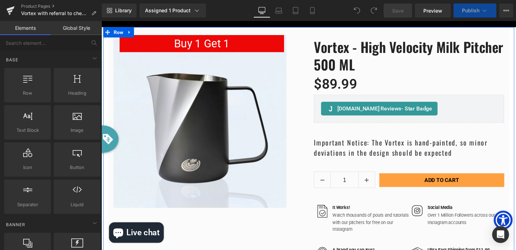
scroll to position [2445, 424]
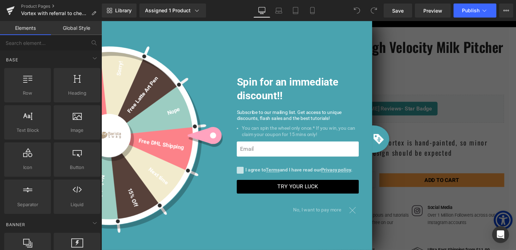
click at [357, 214] on div at bounding box center [358, 214] width 12 height 12
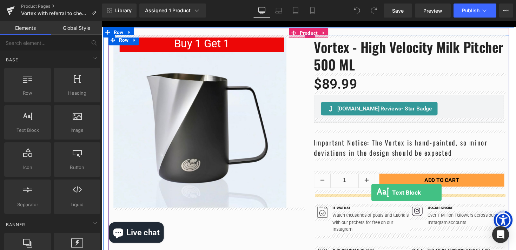
drag, startPoint x: 132, startPoint y: 136, endPoint x: 378, endPoint y: 197, distance: 252.8
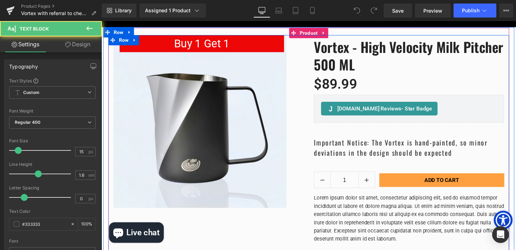
scroll to position [2496, 424]
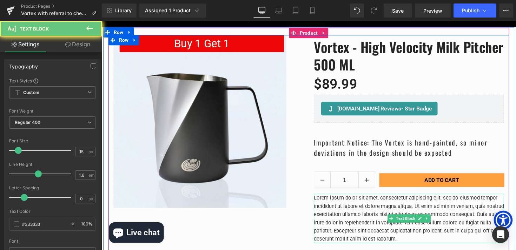
click at [402, 210] on p "Lorem ipsum dolor sit amet, consectetur adipiscing elit, sed do eiusmod tempor …" at bounding box center [416, 223] width 195 height 50
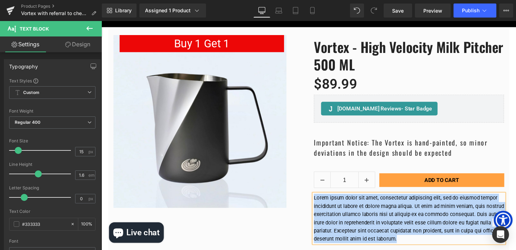
paste div "To enrich screen reader interactions, please activate Accessibility in Grammarl…"
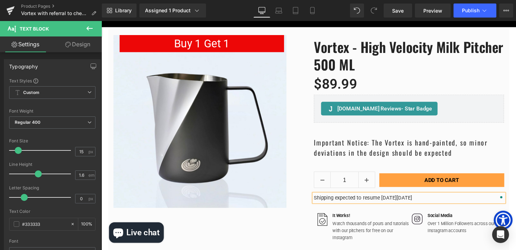
scroll to position [2454, 424]
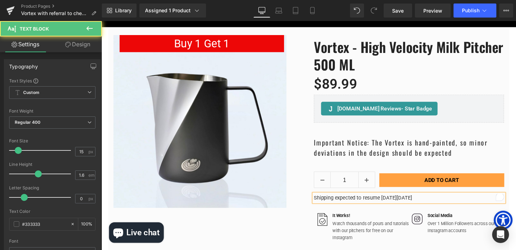
click at [319, 202] on p "Shipping expected to resume on Tuesday August 12th" at bounding box center [416, 202] width 195 height 8
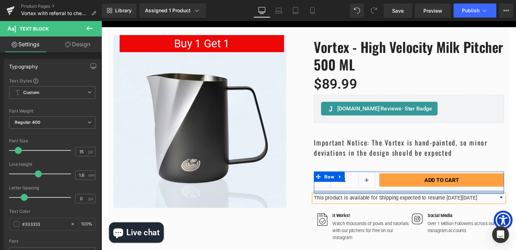
scroll to position [2462, 424]
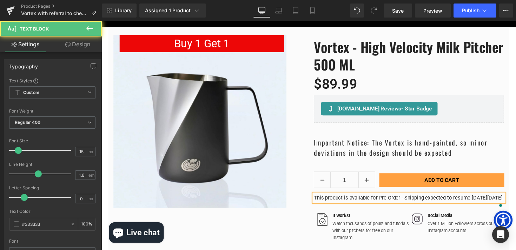
click at [398, 207] on p "This product is available for Pre-Order - Shipping expected to resume on Tuesda…" at bounding box center [416, 202] width 195 height 8
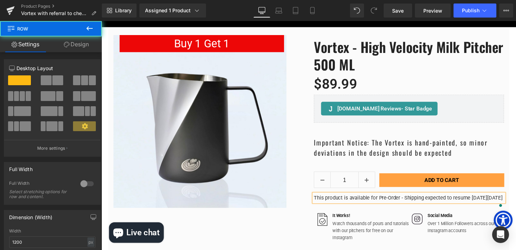
click at [515, 158] on div "Buy 1 Get 1 (P) Image Row Vortex - High Velocity Milk Pitcher 500 ML (P) Title …" at bounding box center [313, 196] width 421 height 336
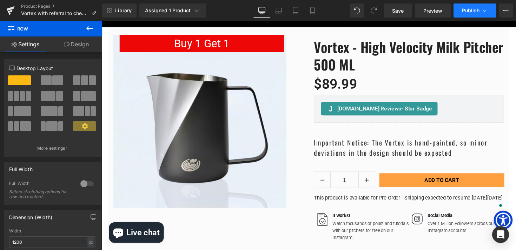
click at [468, 13] on span "Publish" at bounding box center [471, 11] width 18 height 6
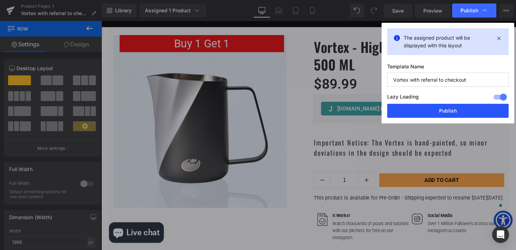
click at [448, 109] on button "Publish" at bounding box center [447, 111] width 121 height 14
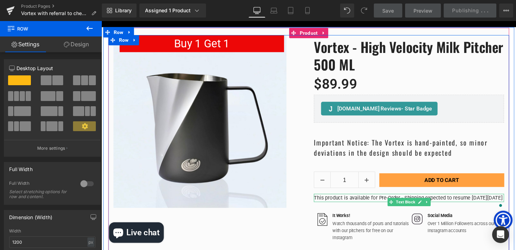
click at [343, 207] on p "This product is available for Pre-Order - Shipping expected to resume on Tuesda…" at bounding box center [416, 202] width 195 height 8
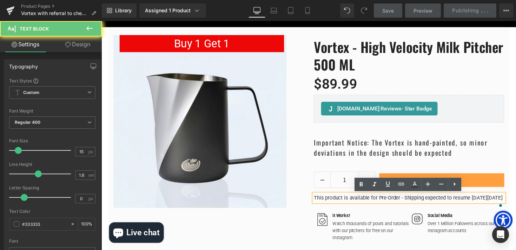
click at [343, 207] on p "This product is available for Pre-Order - Shipping expected to resume on Tuesda…" at bounding box center [416, 202] width 195 height 8
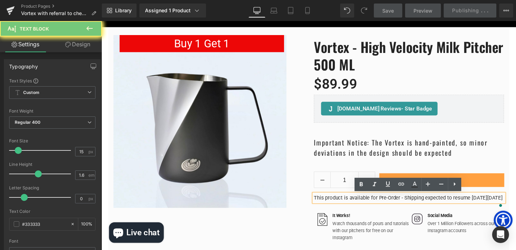
click at [343, 207] on p "This product is available for Pre-Order - Shipping expected to resume on Tuesda…" at bounding box center [416, 202] width 195 height 8
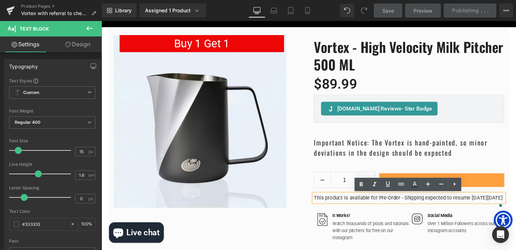
click at [343, 207] on p "This product is available for Pre-Order - Shipping expected to resume on Tuesda…" at bounding box center [416, 202] width 195 height 8
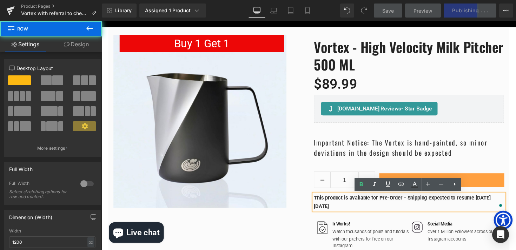
click at [515, 56] on div "Buy 1 Get 1 (P) Image Row Vortex - High Velocity Milk Pitcher 500 ML (P) Title …" at bounding box center [313, 200] width 421 height 344
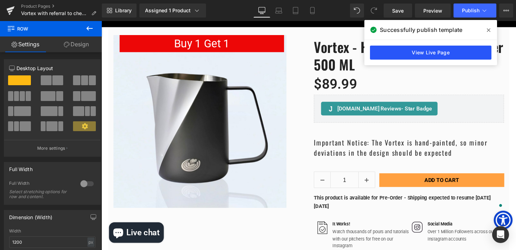
click at [451, 52] on link "View Live Page" at bounding box center [430, 53] width 121 height 14
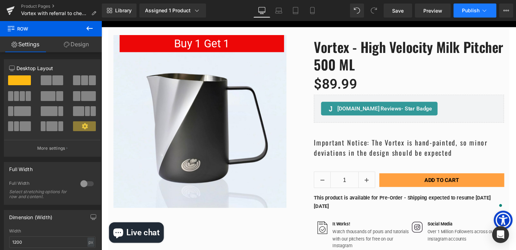
click at [479, 16] on button "Publish" at bounding box center [474, 11] width 43 height 14
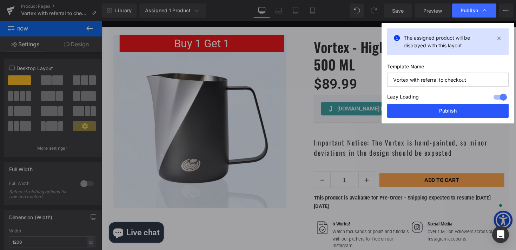
click at [457, 112] on button "Publish" at bounding box center [447, 111] width 121 height 14
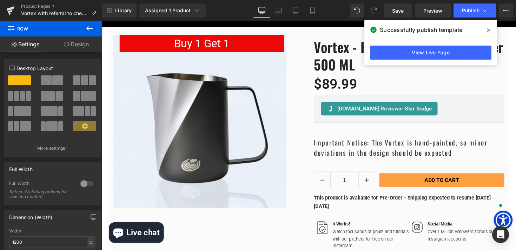
click at [486, 31] on icon at bounding box center [488, 30] width 4 height 6
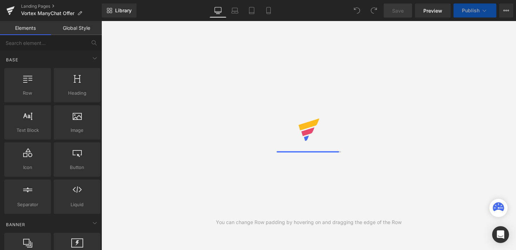
click at [507, 9] on icon at bounding box center [506, 11] width 6 height 6
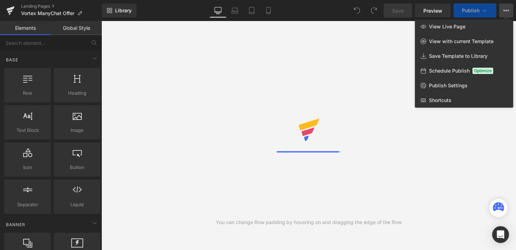
click at [480, 29] on link "View Live Page" at bounding box center [464, 26] width 98 height 15
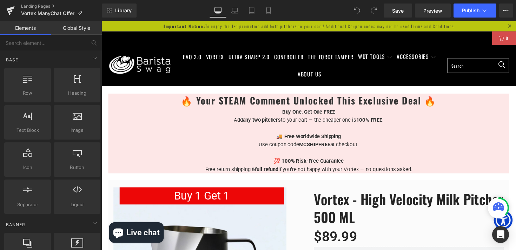
scroll to position [2541, 424]
click at [11, 8] on icon at bounding box center [11, 8] width 8 height 5
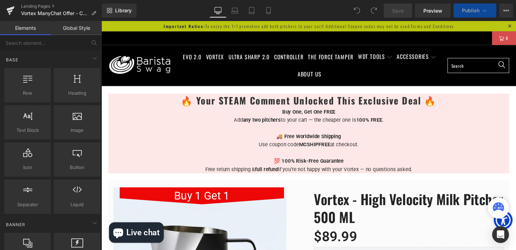
scroll to position [2360, 424]
click at [233, 100] on strong "🔥 Your STEAM Comment Unlocked This Exclusive Deal 🔥" at bounding box center [314, 102] width 262 height 14
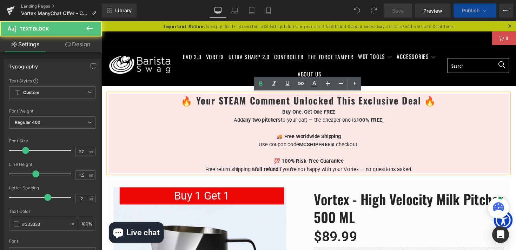
scroll to position [2508, 424]
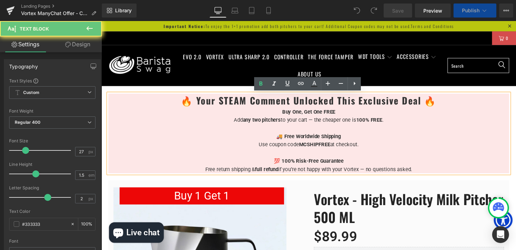
click at [234, 100] on strong "🔥 Your STEAM Comment Unlocked This Exclusive Deal 🔥" at bounding box center [314, 102] width 262 height 14
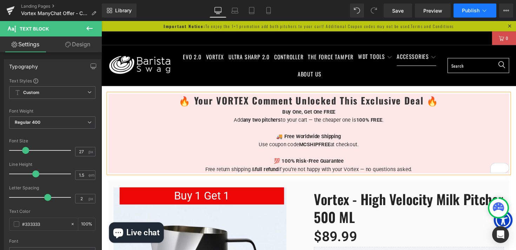
click at [476, 10] on span "Publish" at bounding box center [471, 11] width 18 height 6
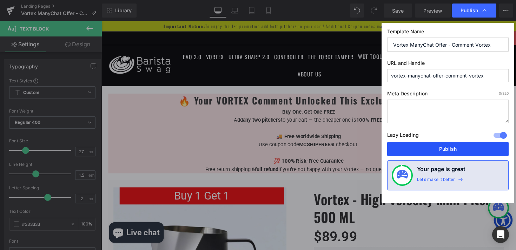
click at [459, 148] on button "Publish" at bounding box center [447, 149] width 121 height 14
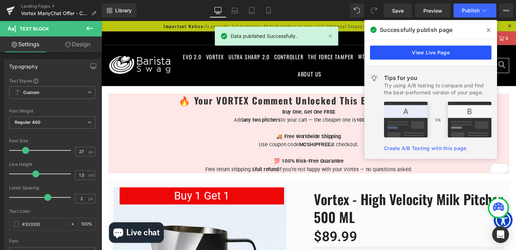
click at [442, 49] on link "View Live Page" at bounding box center [430, 53] width 121 height 14
